Goal: Navigation & Orientation: Find specific page/section

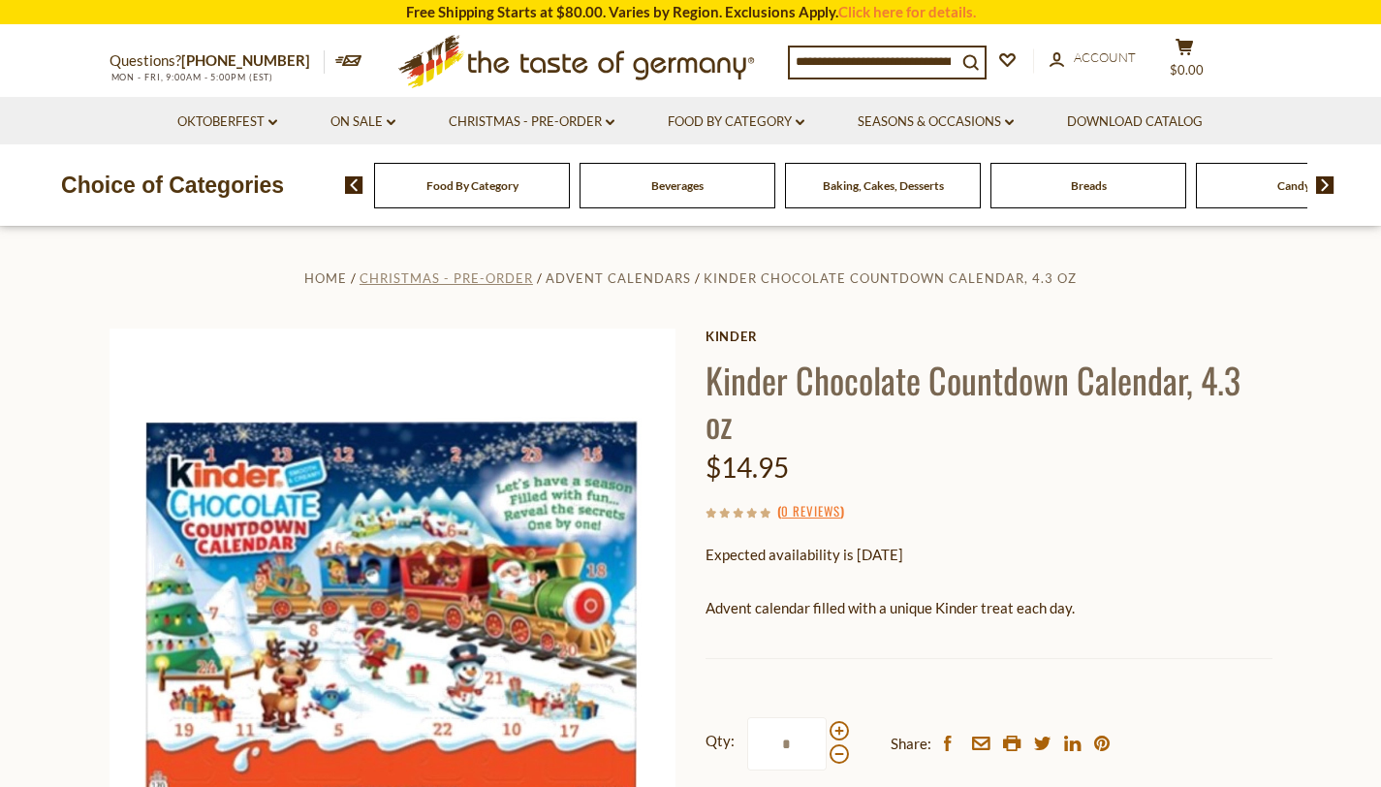
click at [506, 277] on span "Christmas - PRE-ORDER" at bounding box center [445, 278] width 173 height 16
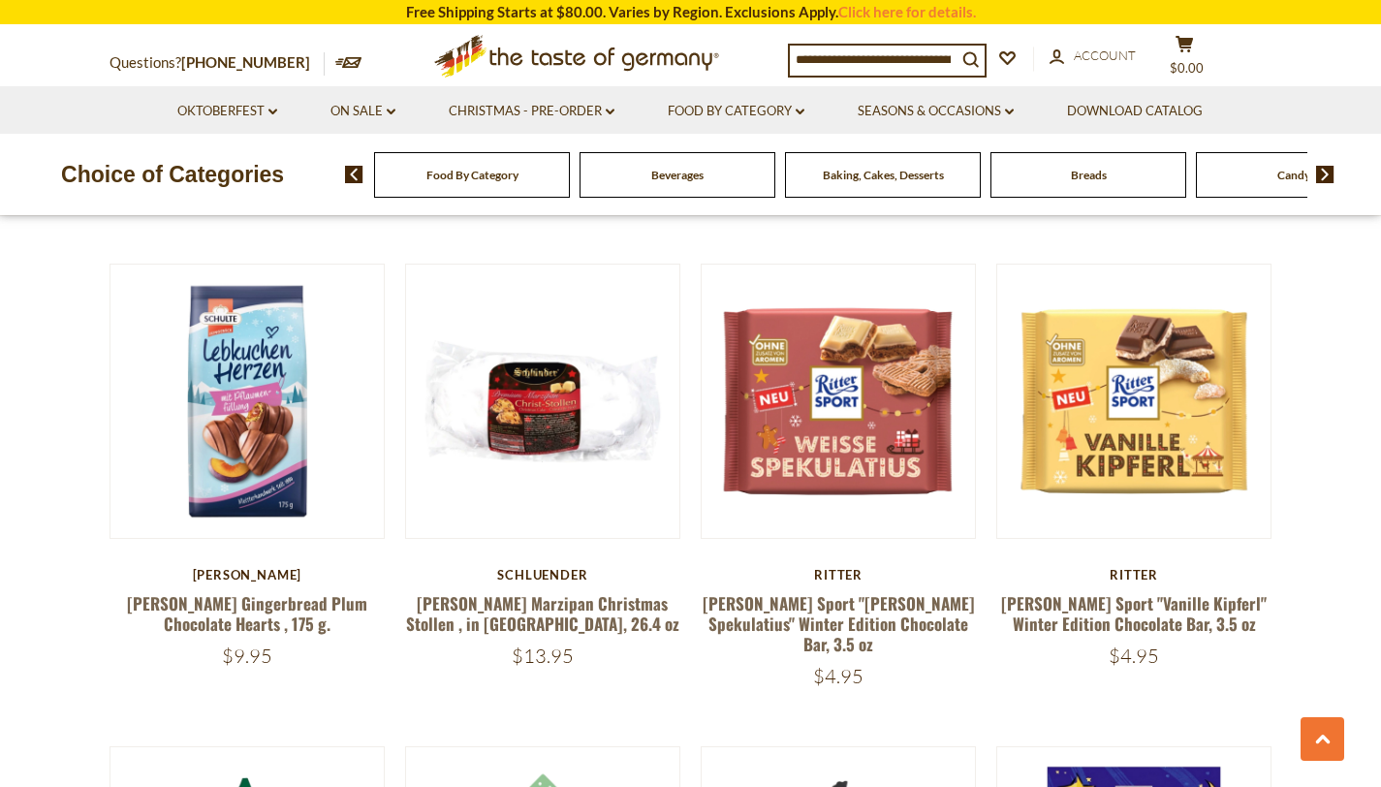
scroll to position [2906, 0]
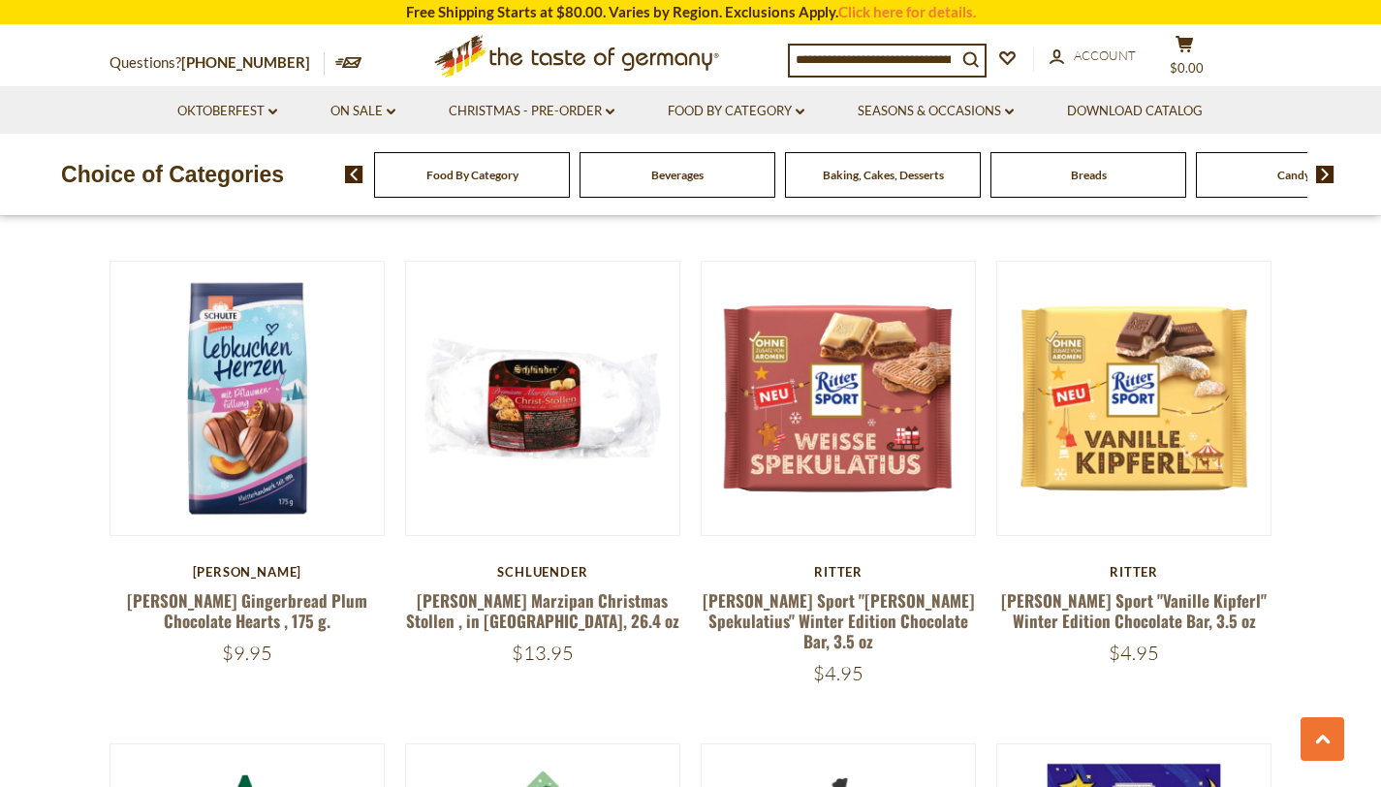
click at [687, 344] on div "Quick View [PERSON_NAME] [PERSON_NAME] Dark Chocolate Coated Gingerbread with C…" at bounding box center [690, 27] width 1163 height 4291
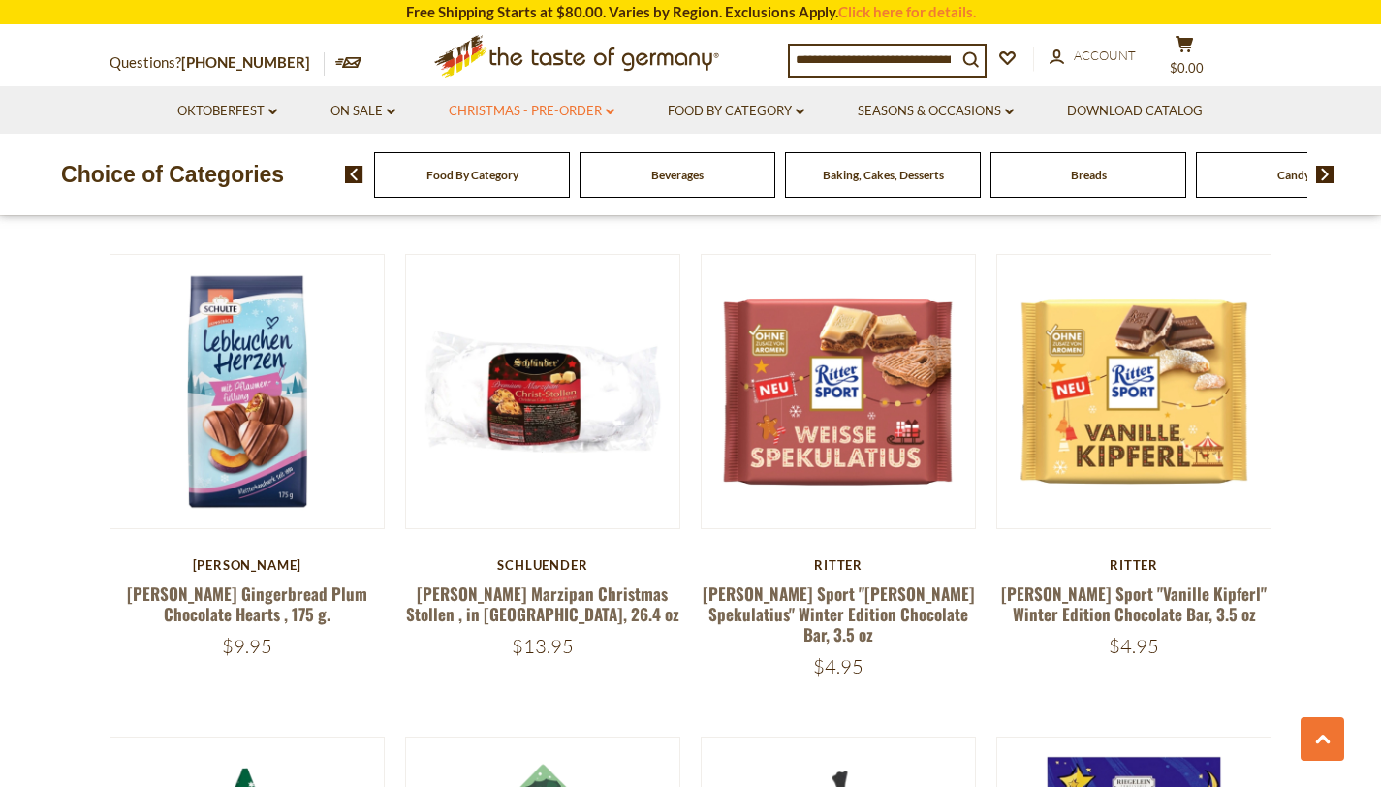
click at [609, 111] on icon at bounding box center [610, 112] width 9 height 6
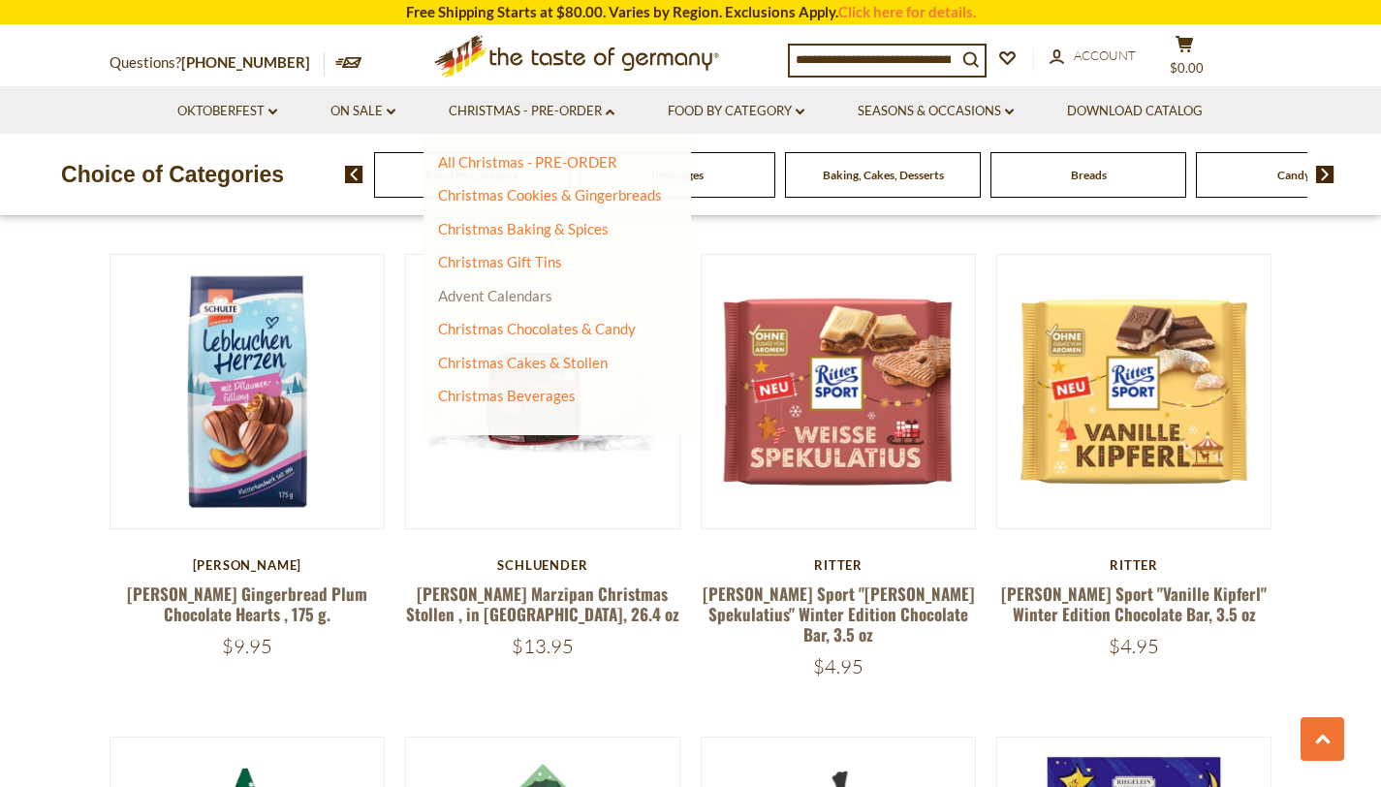
click at [510, 302] on link "Advent Calendars" at bounding box center [495, 295] width 114 height 17
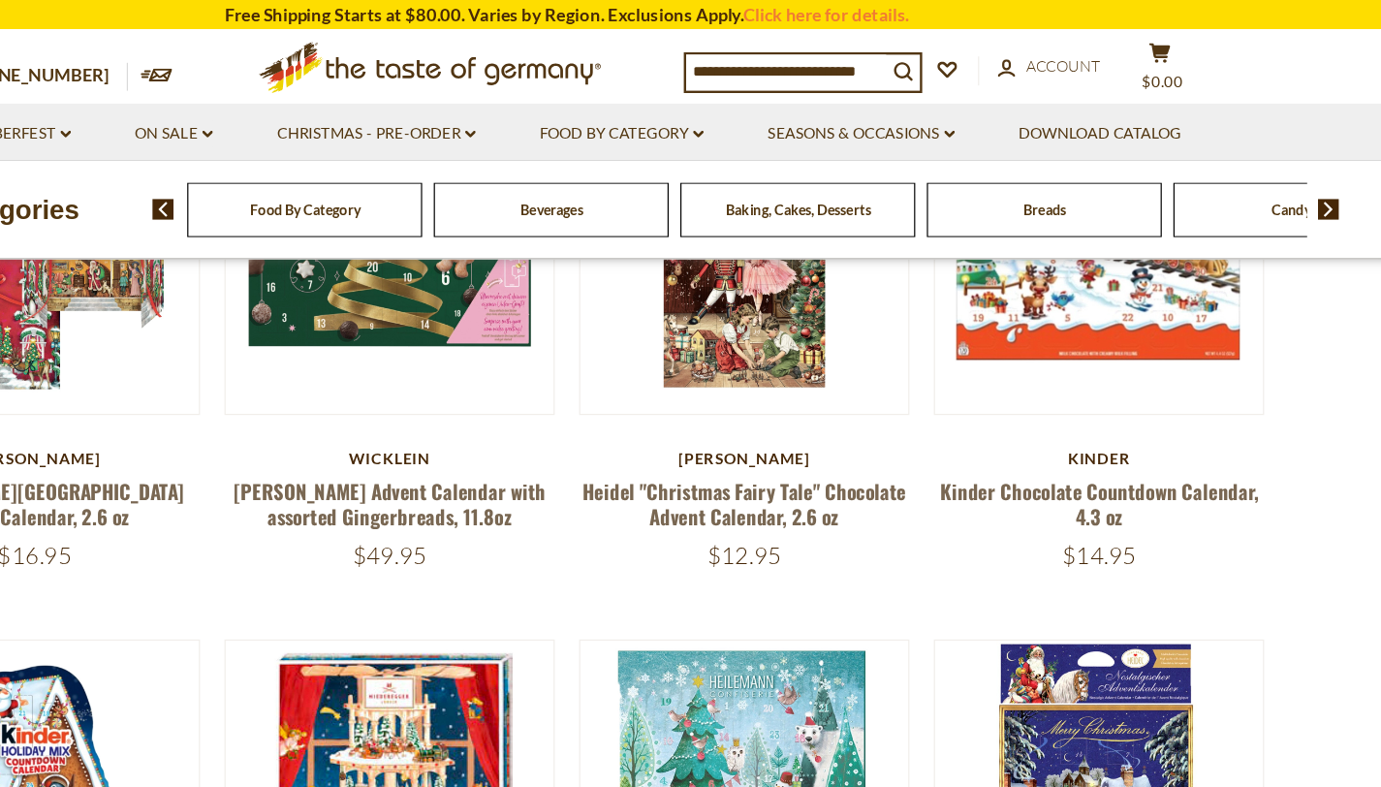
scroll to position [252, 0]
